Goal: Task Accomplishment & Management: Use online tool/utility

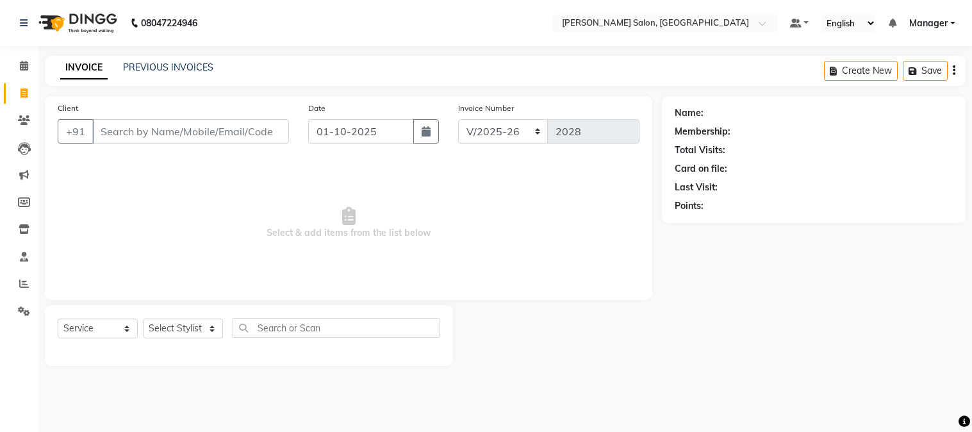
select select "7672"
select select "service"
click at [231, 135] on input "Client" at bounding box center [190, 131] width 197 height 24
type input "9899448401"
click at [255, 131] on span "Add Client" at bounding box center [256, 131] width 51 height 13
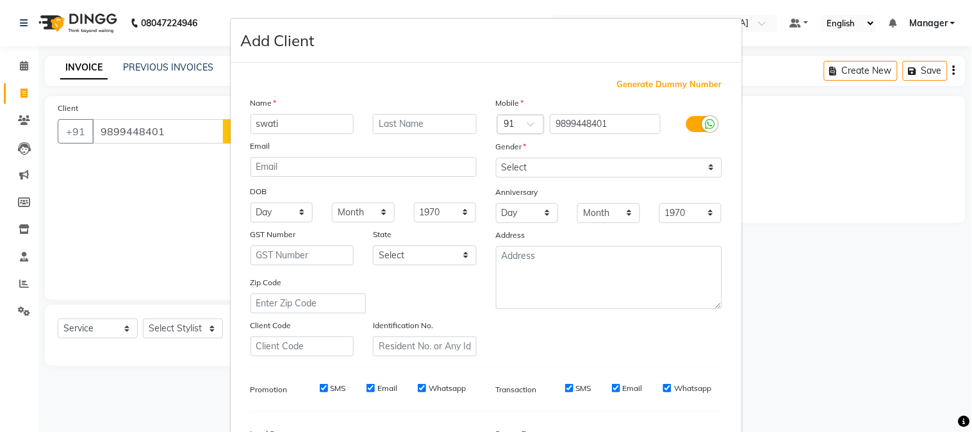
type input "swati"
click at [585, 163] on select "Select [DEMOGRAPHIC_DATA] [DEMOGRAPHIC_DATA] Other Prefer Not To Say" at bounding box center [609, 168] width 226 height 20
select select "[DEMOGRAPHIC_DATA]"
click at [496, 158] on select "Select [DEMOGRAPHIC_DATA] [DEMOGRAPHIC_DATA] Other Prefer Not To Say" at bounding box center [609, 168] width 226 height 20
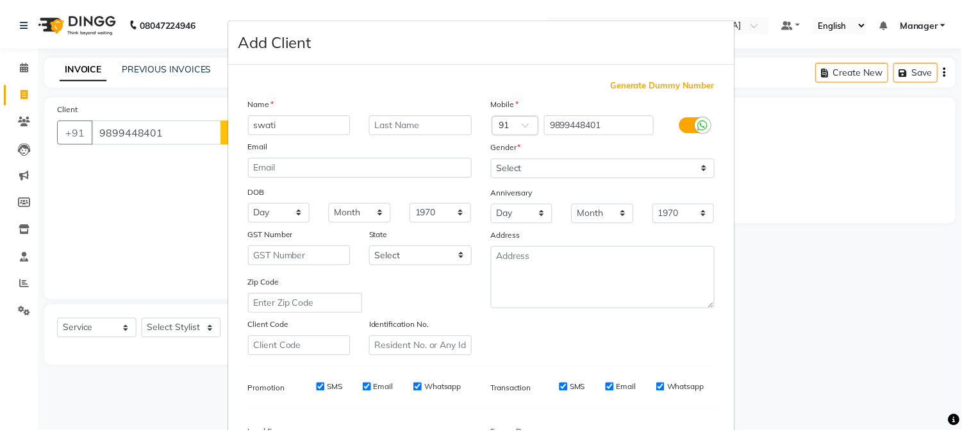
scroll to position [160, 0]
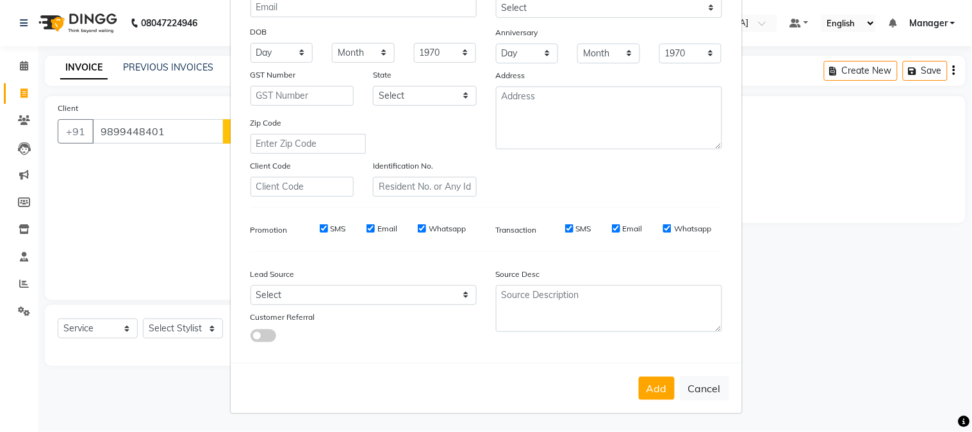
click at [657, 389] on button "Add" at bounding box center [657, 388] width 36 height 23
select select
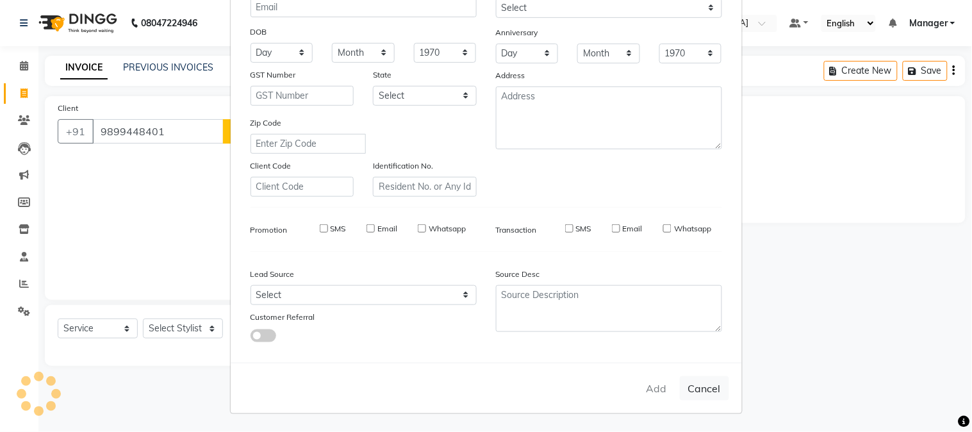
select select
checkbox input "false"
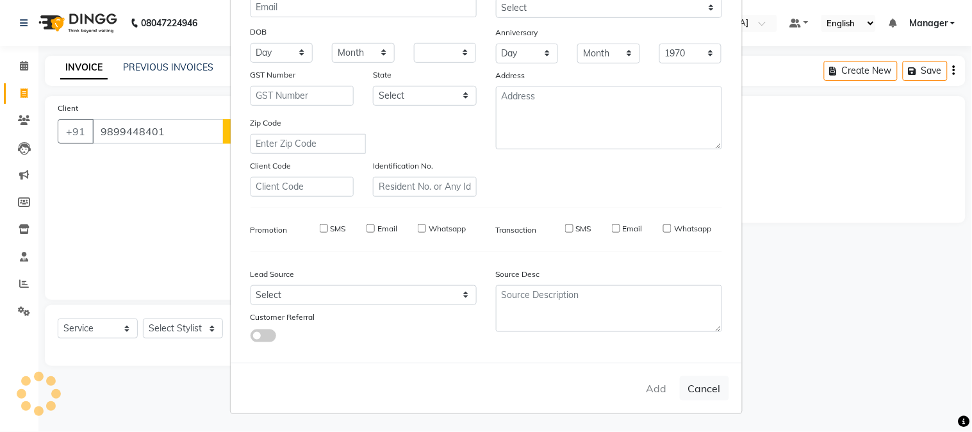
checkbox input "false"
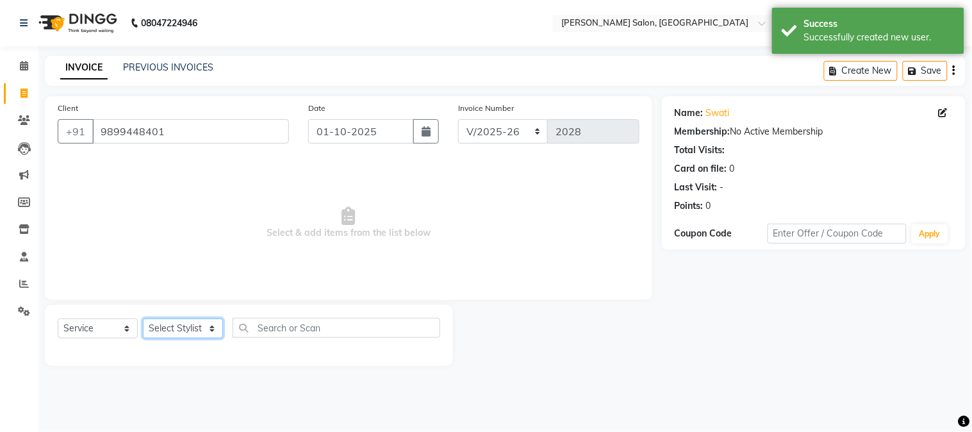
click at [170, 331] on select "Select Stylist [PERSON_NAME] [PERSON_NAME] BUBLEEN COUNTER SALE [PERSON_NAME] K…" at bounding box center [183, 328] width 80 height 20
select select "90314"
click at [143, 319] on select "Select Stylist [PERSON_NAME] [PERSON_NAME] BUBLEEN COUNTER SALE [PERSON_NAME] K…" at bounding box center [183, 328] width 80 height 20
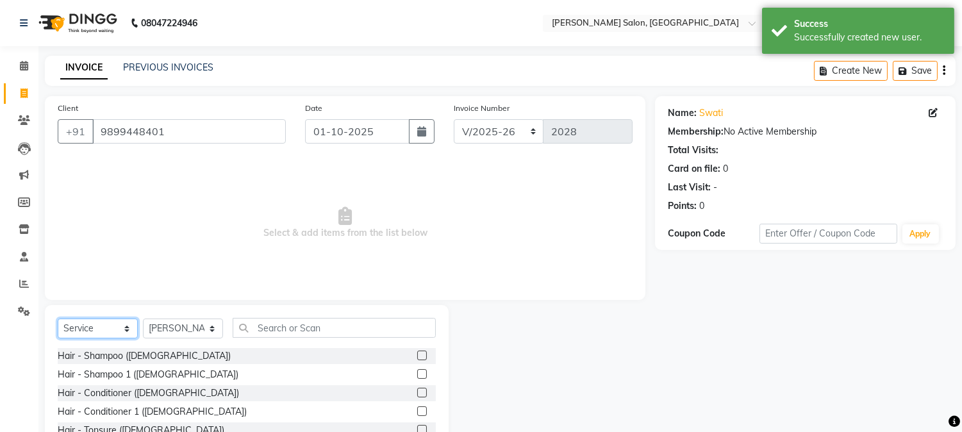
click at [117, 329] on select "Select Service Product Membership Package Voucher Prepaid Gift Card" at bounding box center [98, 328] width 80 height 20
select select "P"
click at [58, 319] on select "Select Service Product Membership Package Voucher Prepaid Gift Card" at bounding box center [98, 328] width 80 height 20
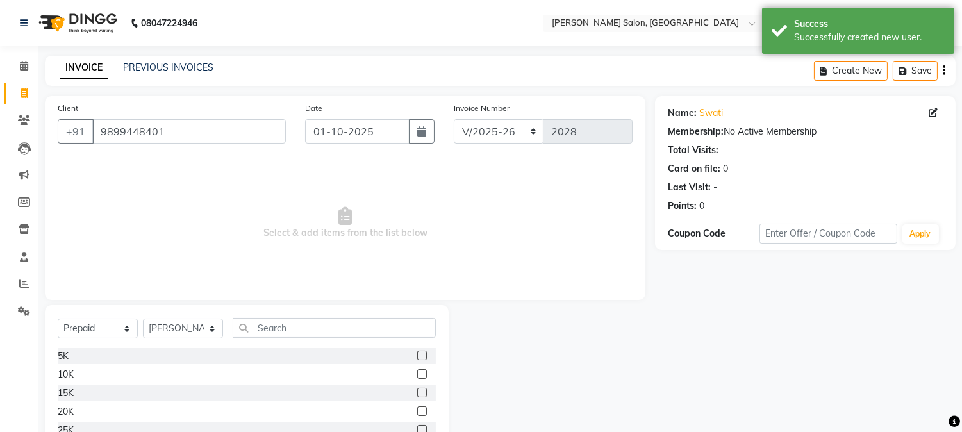
click at [417, 411] on label at bounding box center [422, 411] width 10 height 10
click at [417, 411] on input "checkbox" at bounding box center [421, 412] width 8 height 8
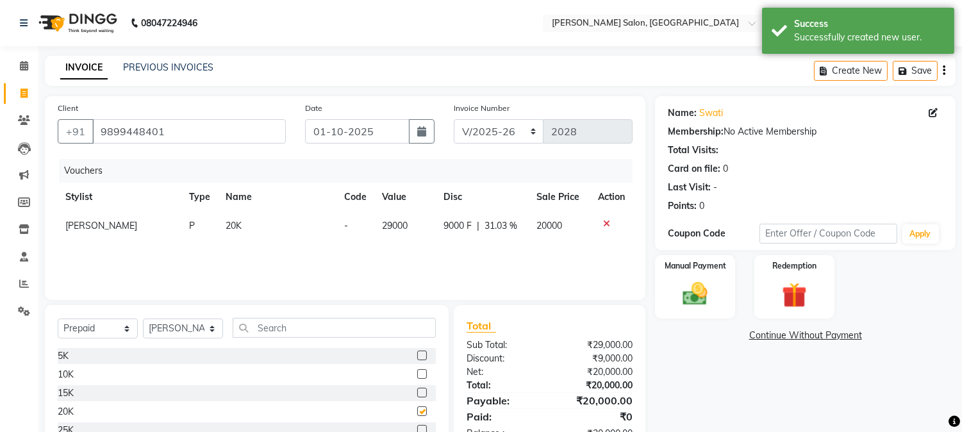
checkbox input "false"
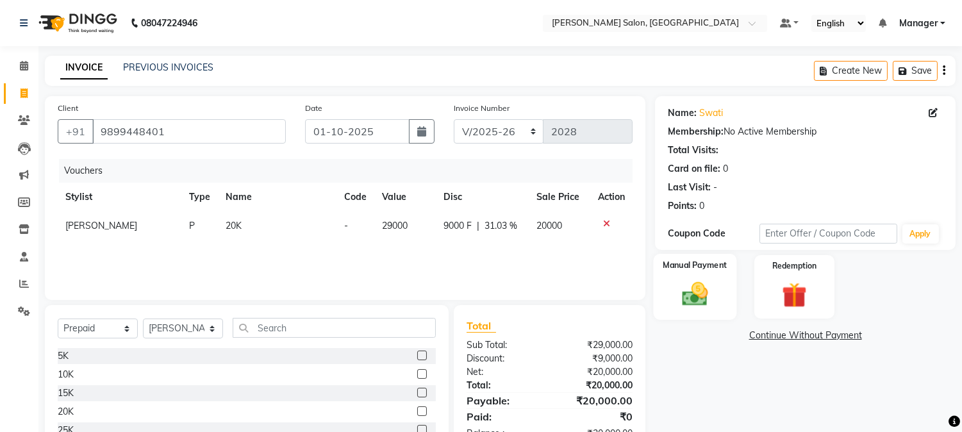
click at [682, 305] on img at bounding box center [695, 294] width 42 height 30
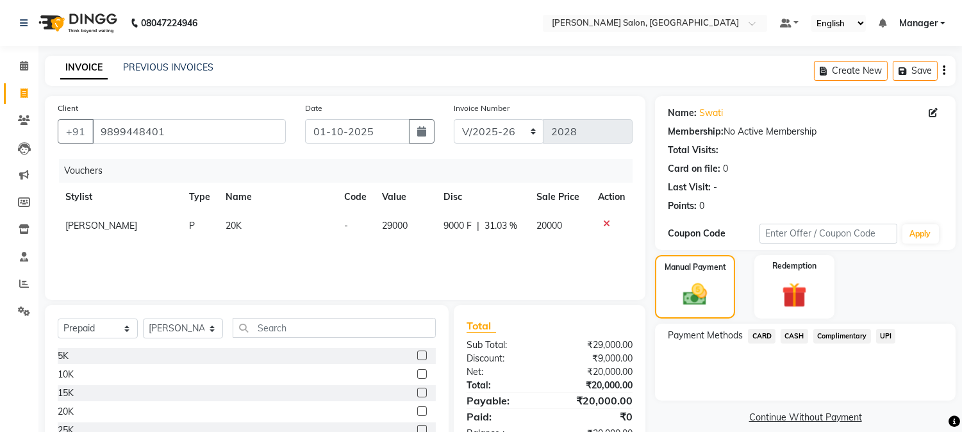
click at [886, 340] on span "UPI" at bounding box center [886, 336] width 20 height 15
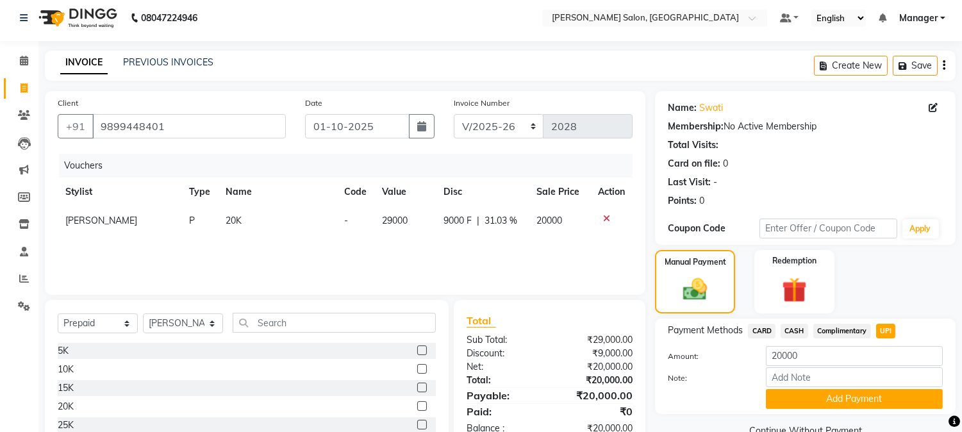
scroll to position [81, 0]
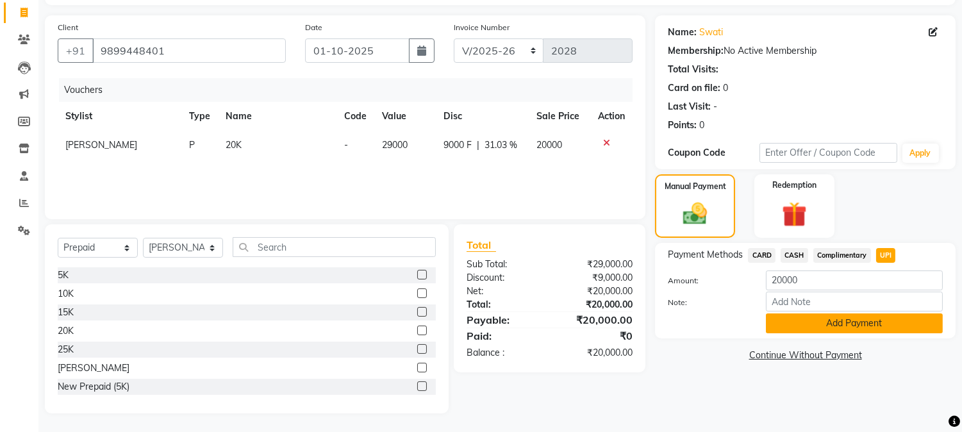
click at [882, 328] on button "Add Payment" at bounding box center [854, 323] width 177 height 20
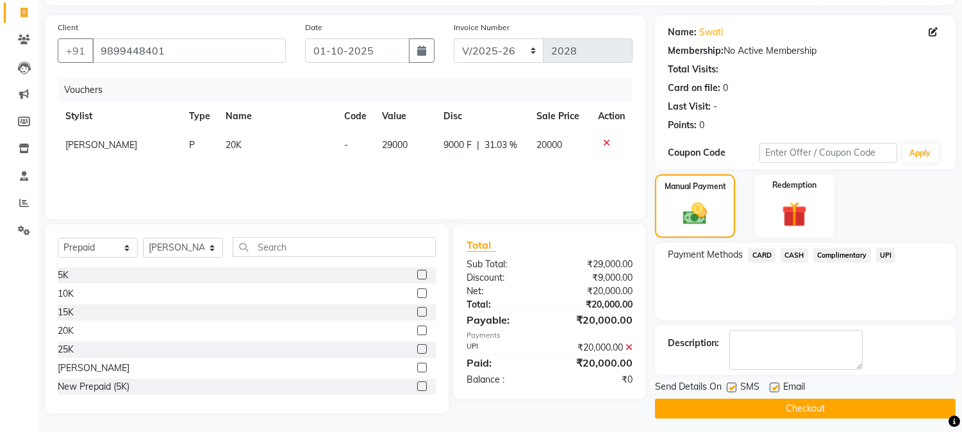
click at [887, 255] on span "UPI" at bounding box center [886, 255] width 20 height 15
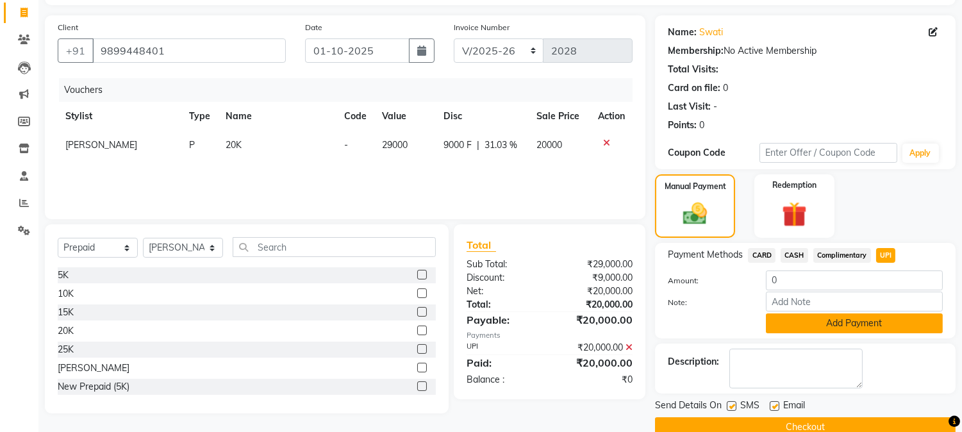
click at [874, 318] on button "Add Payment" at bounding box center [854, 323] width 177 height 20
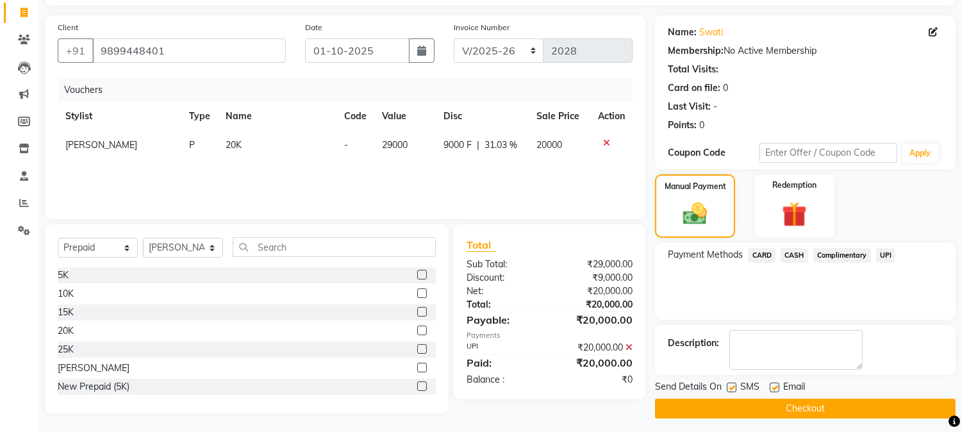
click at [845, 409] on button "Checkout" at bounding box center [805, 409] width 301 height 20
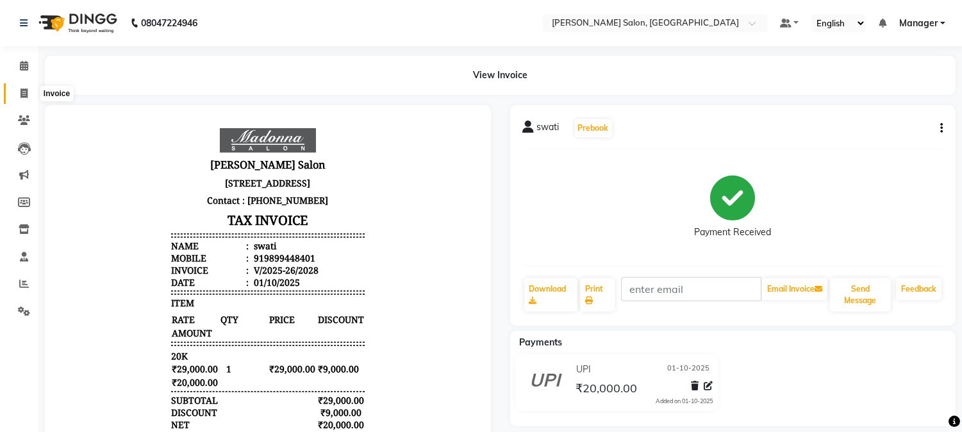
click at [23, 96] on icon at bounding box center [24, 93] width 7 height 10
select select "7672"
select select "service"
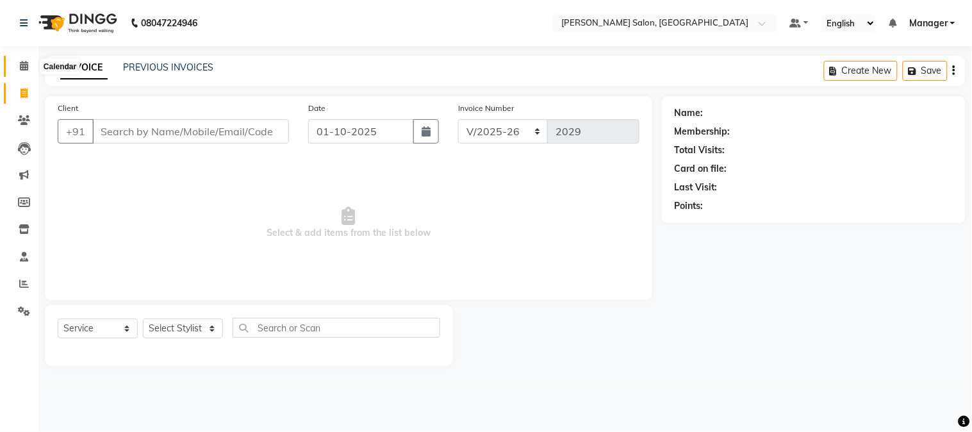
click at [22, 64] on icon at bounding box center [24, 66] width 8 height 10
